Goal: Task Accomplishment & Management: Manage account settings

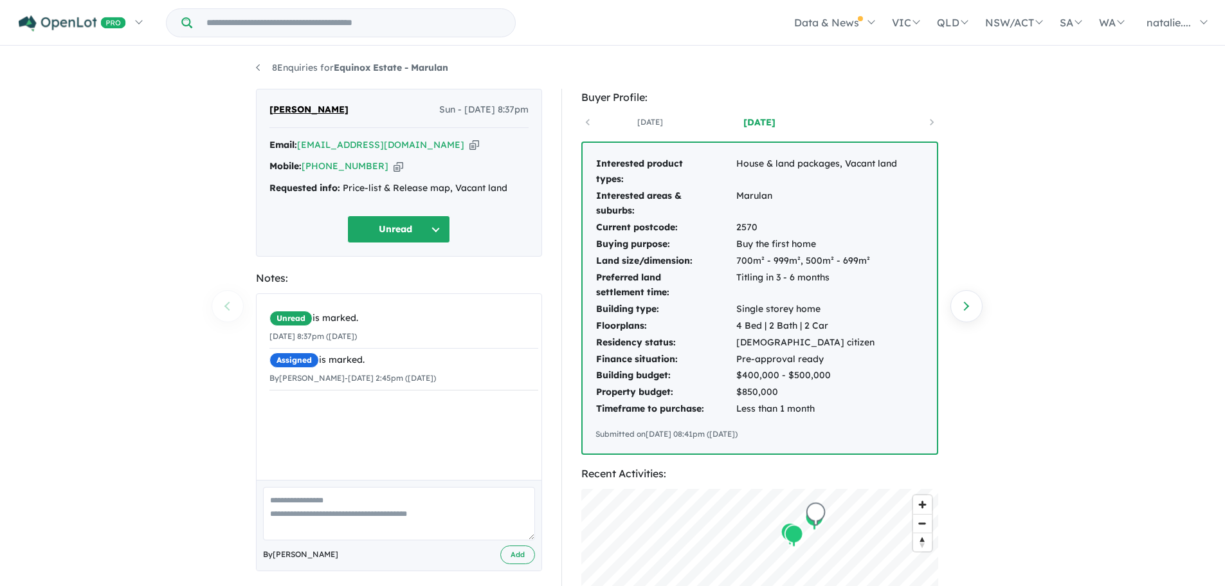
click at [420, 223] on button "Unread" at bounding box center [398, 229] width 103 height 28
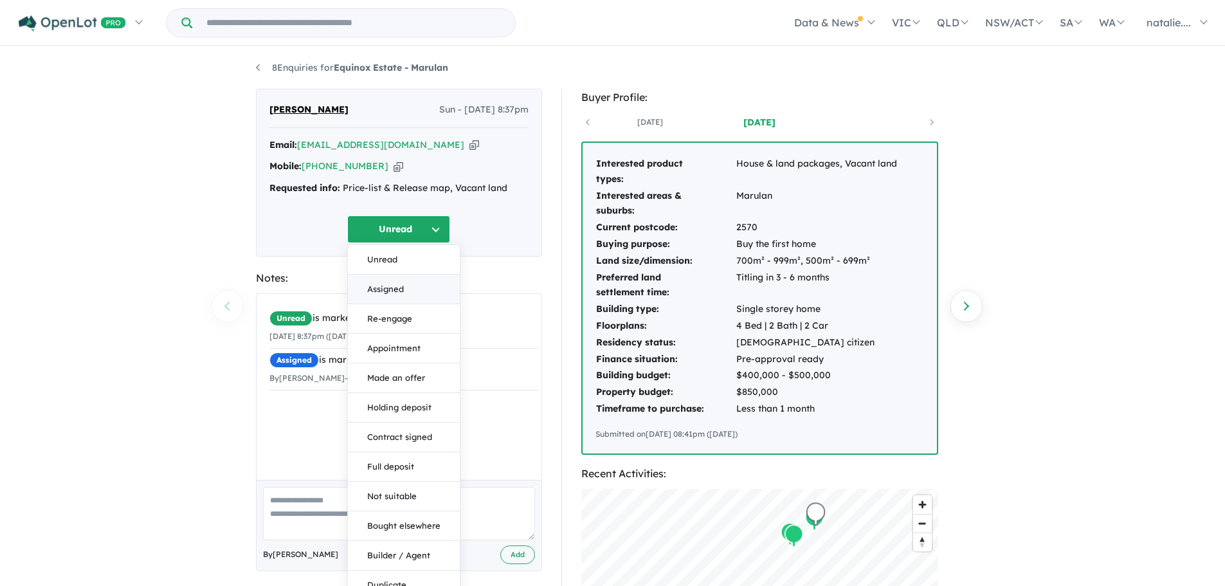
click at [408, 293] on button "Assigned" at bounding box center [404, 290] width 112 height 30
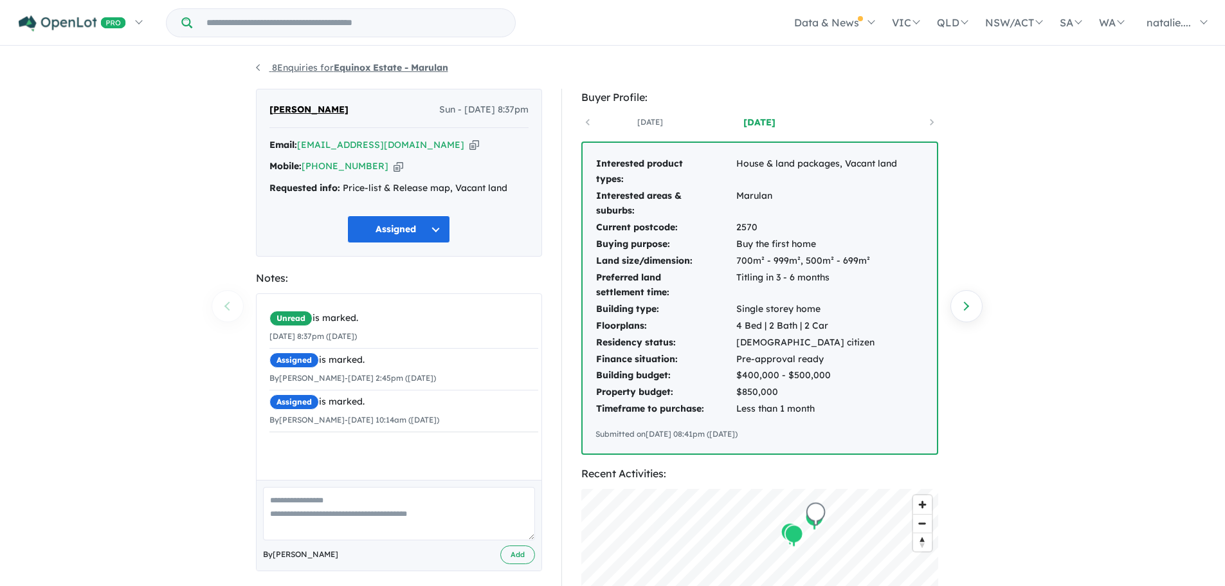
click at [284, 66] on link "8 Enquiries for Equinox Estate - Marulan" at bounding box center [352, 68] width 192 height 12
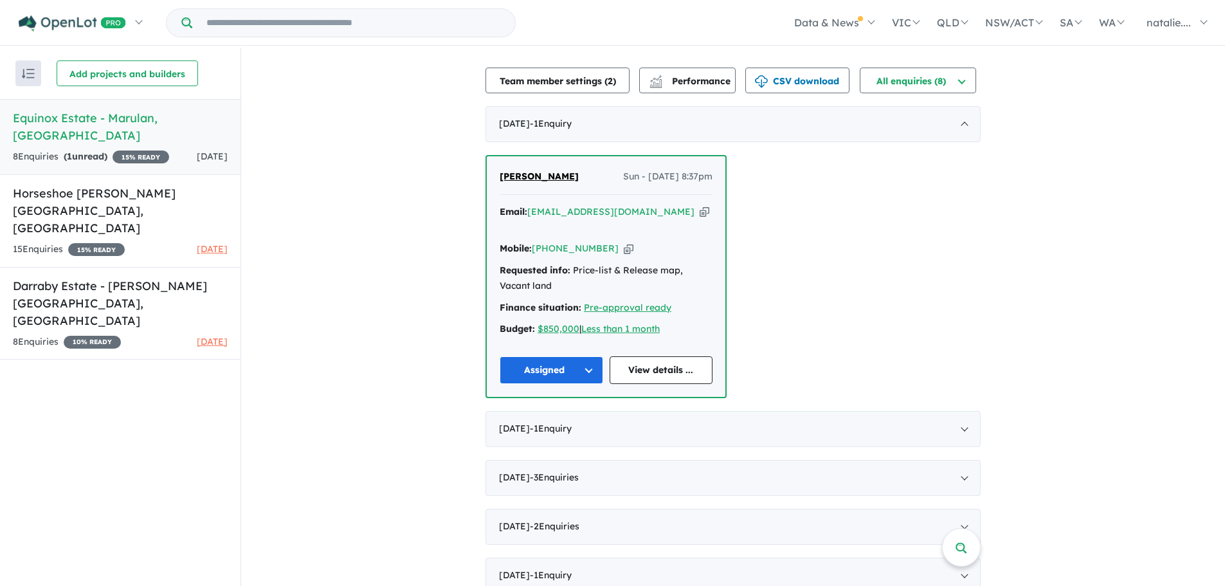
scroll to position [295, 0]
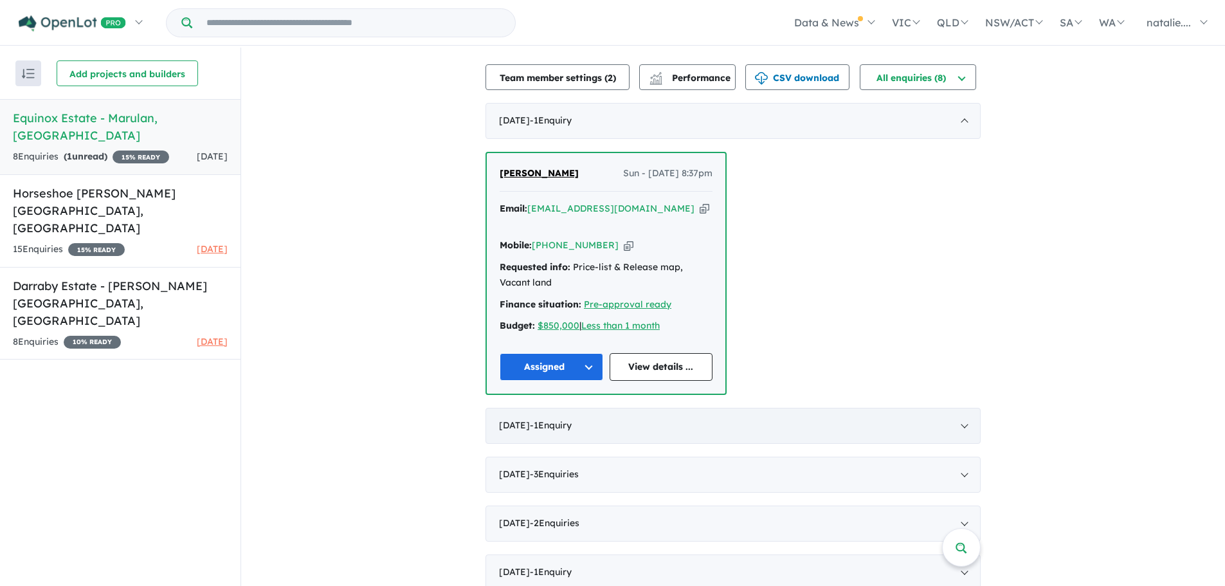
click at [572, 419] on span "- 1 Enquir y ( 0 unread)" at bounding box center [551, 425] width 42 height 12
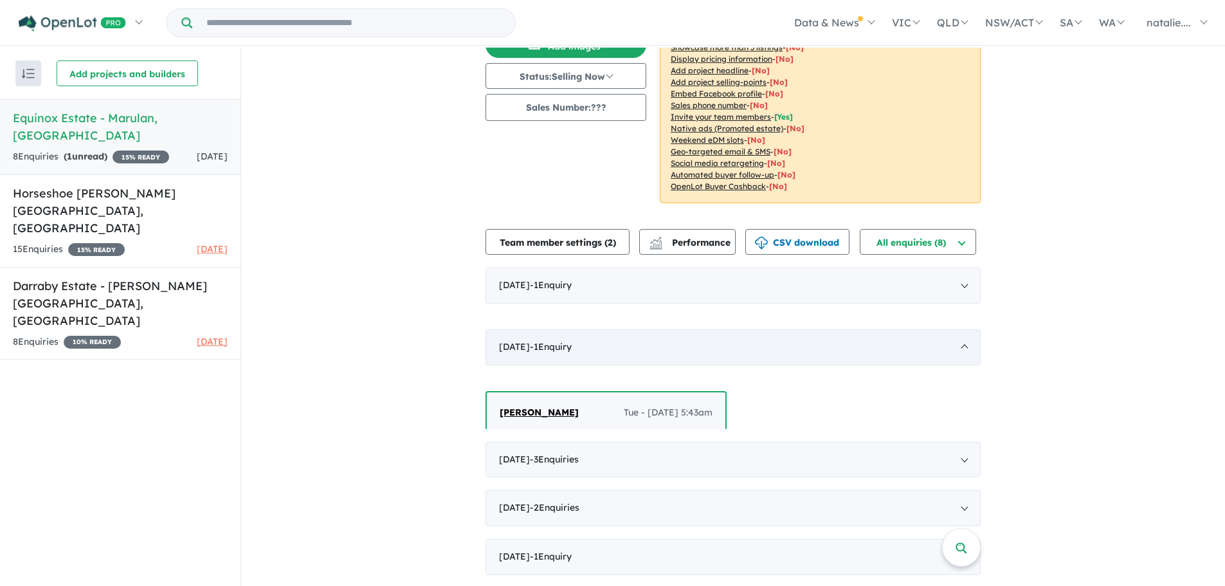
scroll to position [2, 0]
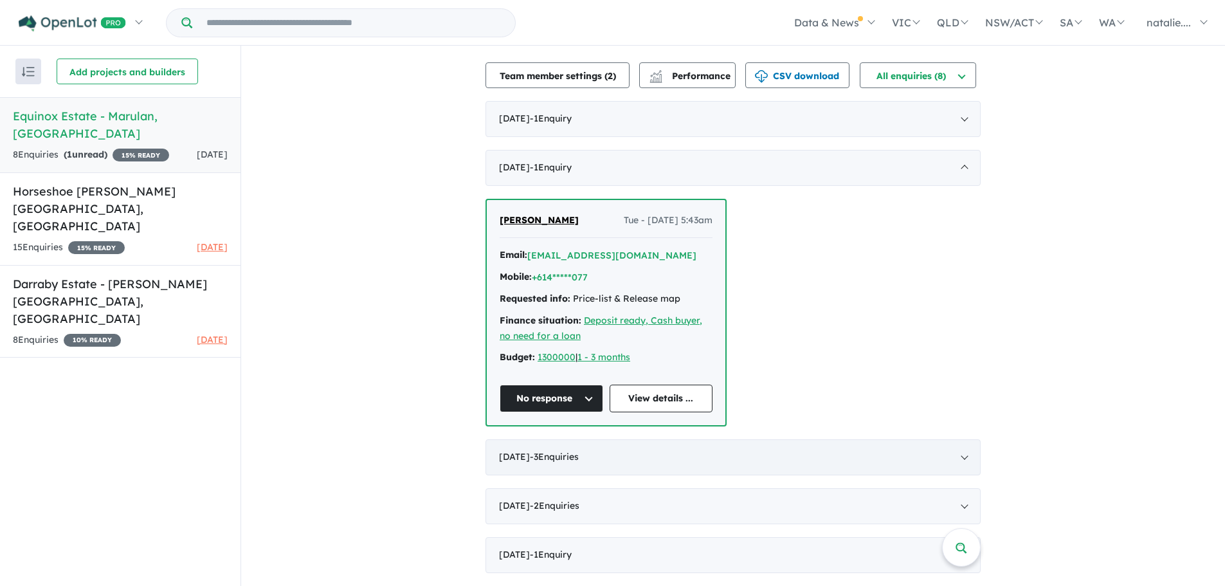
click at [579, 457] on span "- 3 Enquir ies ( 0 unread)" at bounding box center [554, 457] width 49 height 12
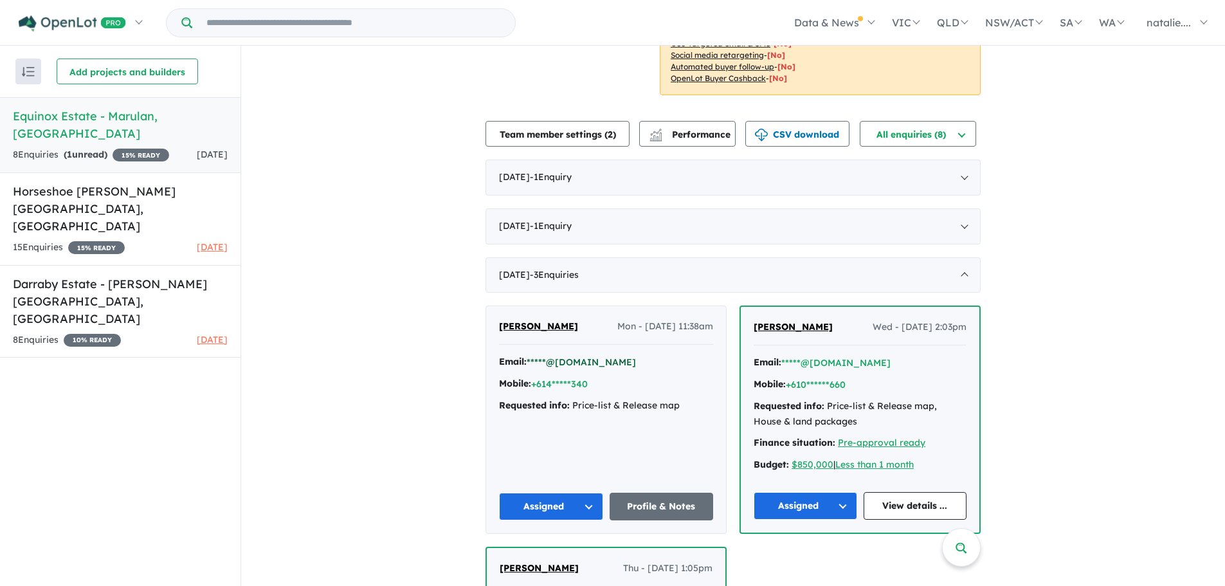
scroll to position [230, 0]
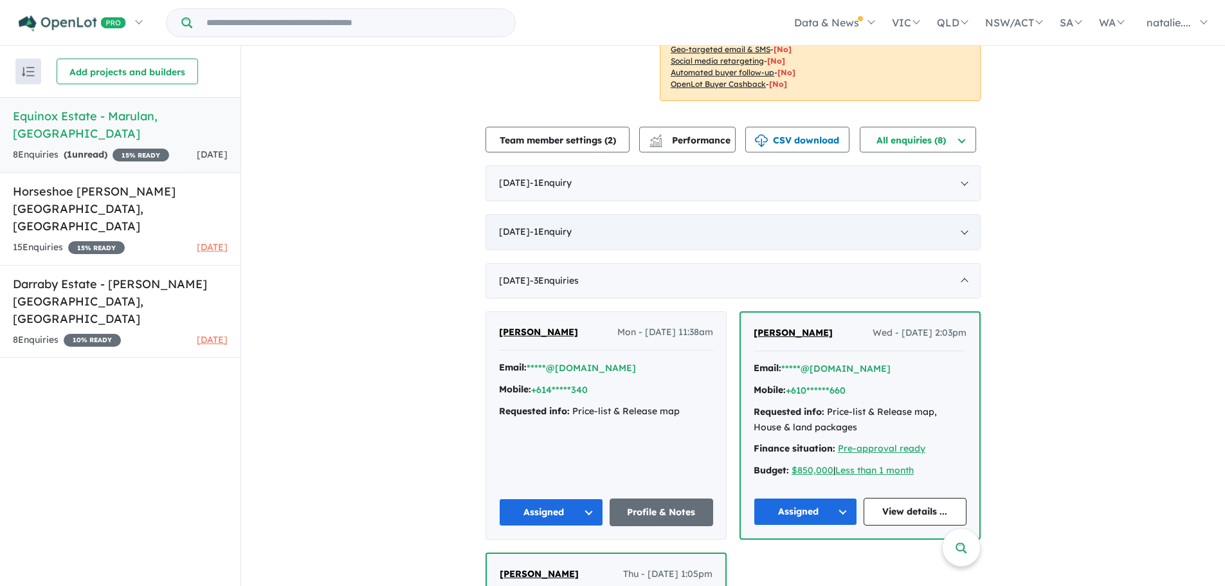
click at [566, 224] on div "[DATE] - 1 Enquir y ( 0 unread)" at bounding box center [733, 232] width 495 height 36
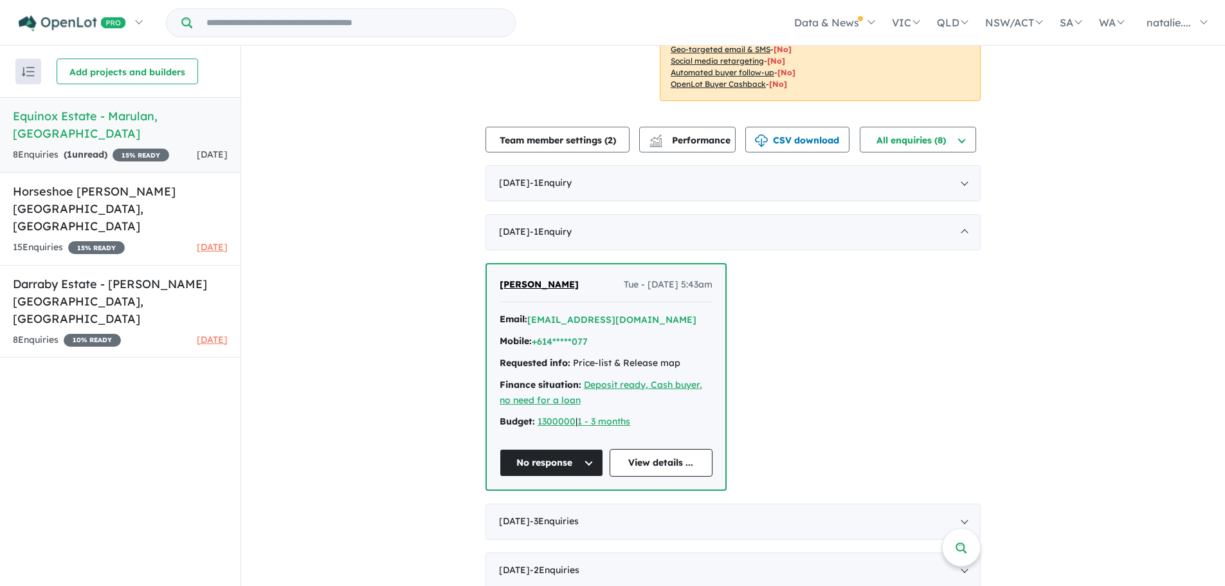
click at [553, 463] on button "No response" at bounding box center [552, 463] width 104 height 28
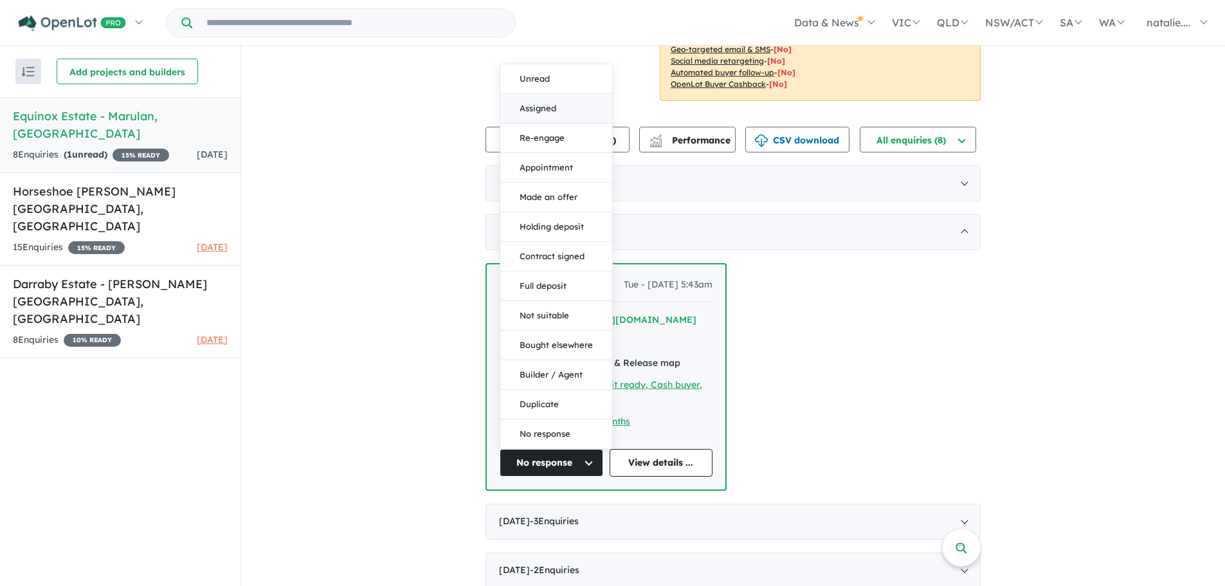
click at [523, 104] on button "Assigned" at bounding box center [556, 109] width 112 height 30
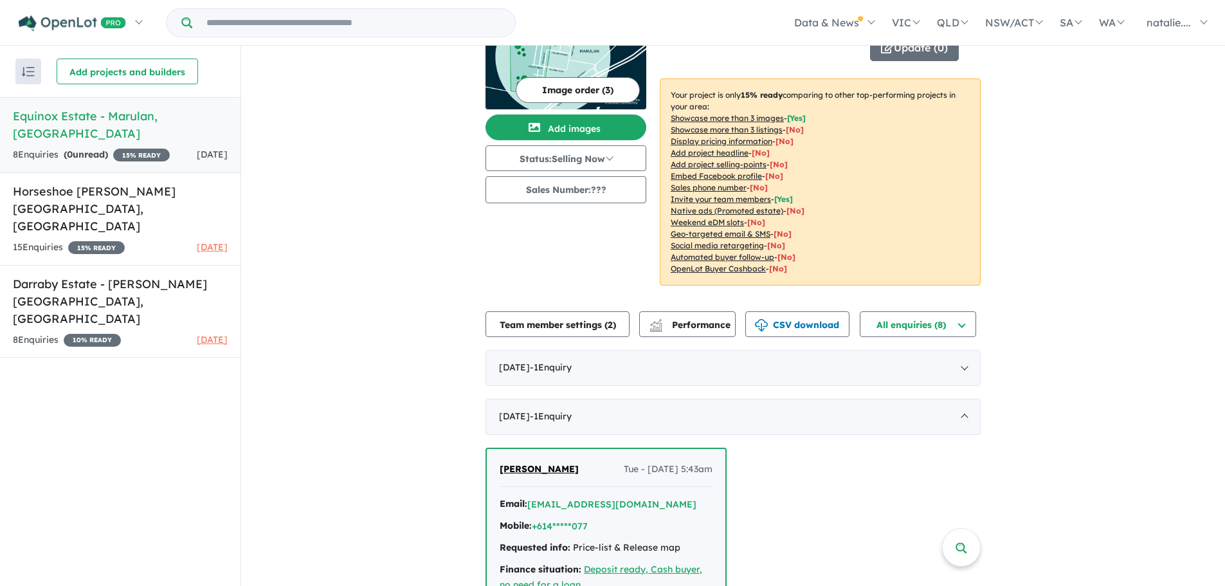
scroll to position [37, 0]
